Goal: Transaction & Acquisition: Purchase product/service

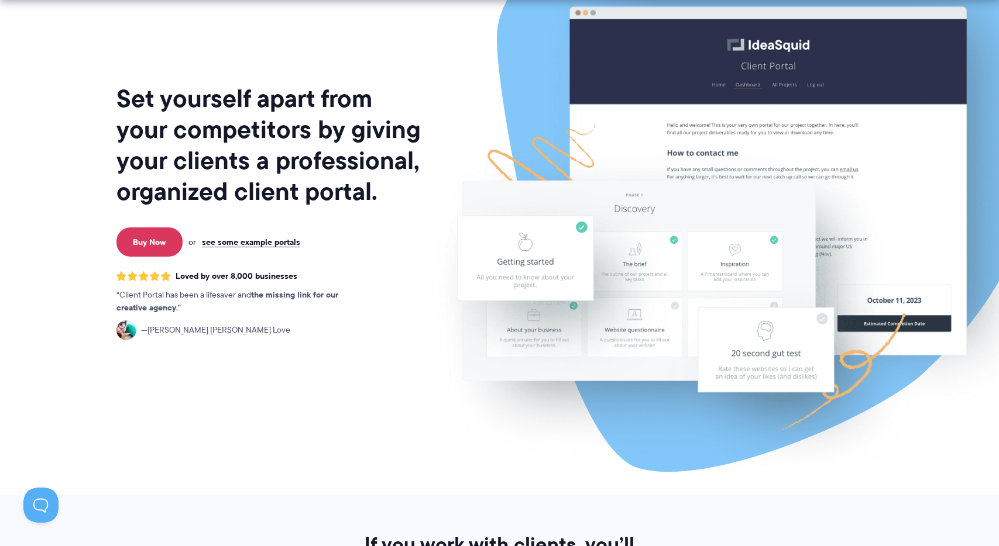
scroll to position [76, 0]
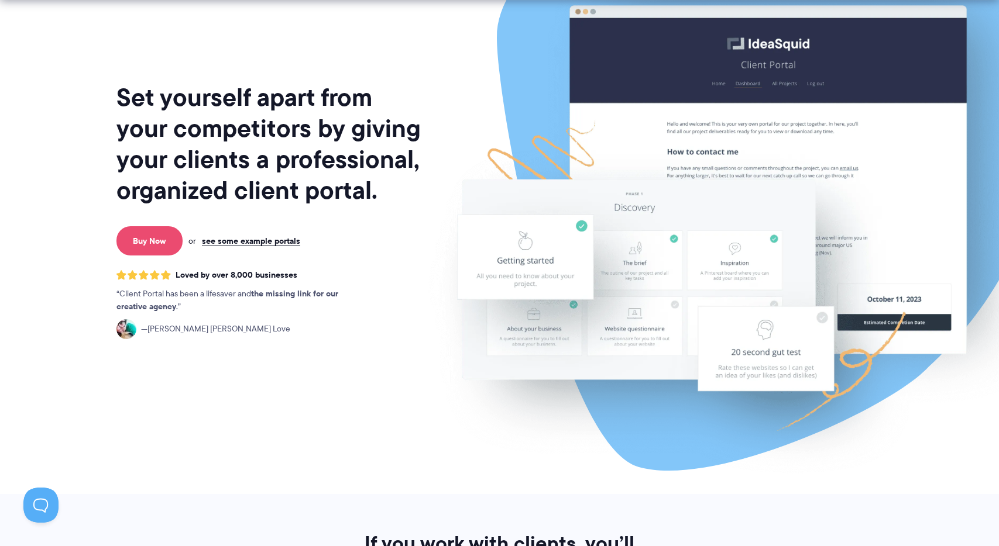
click at [154, 242] on link "Buy Now" at bounding box center [149, 240] width 66 height 29
